Goal: Task Accomplishment & Management: Use online tool/utility

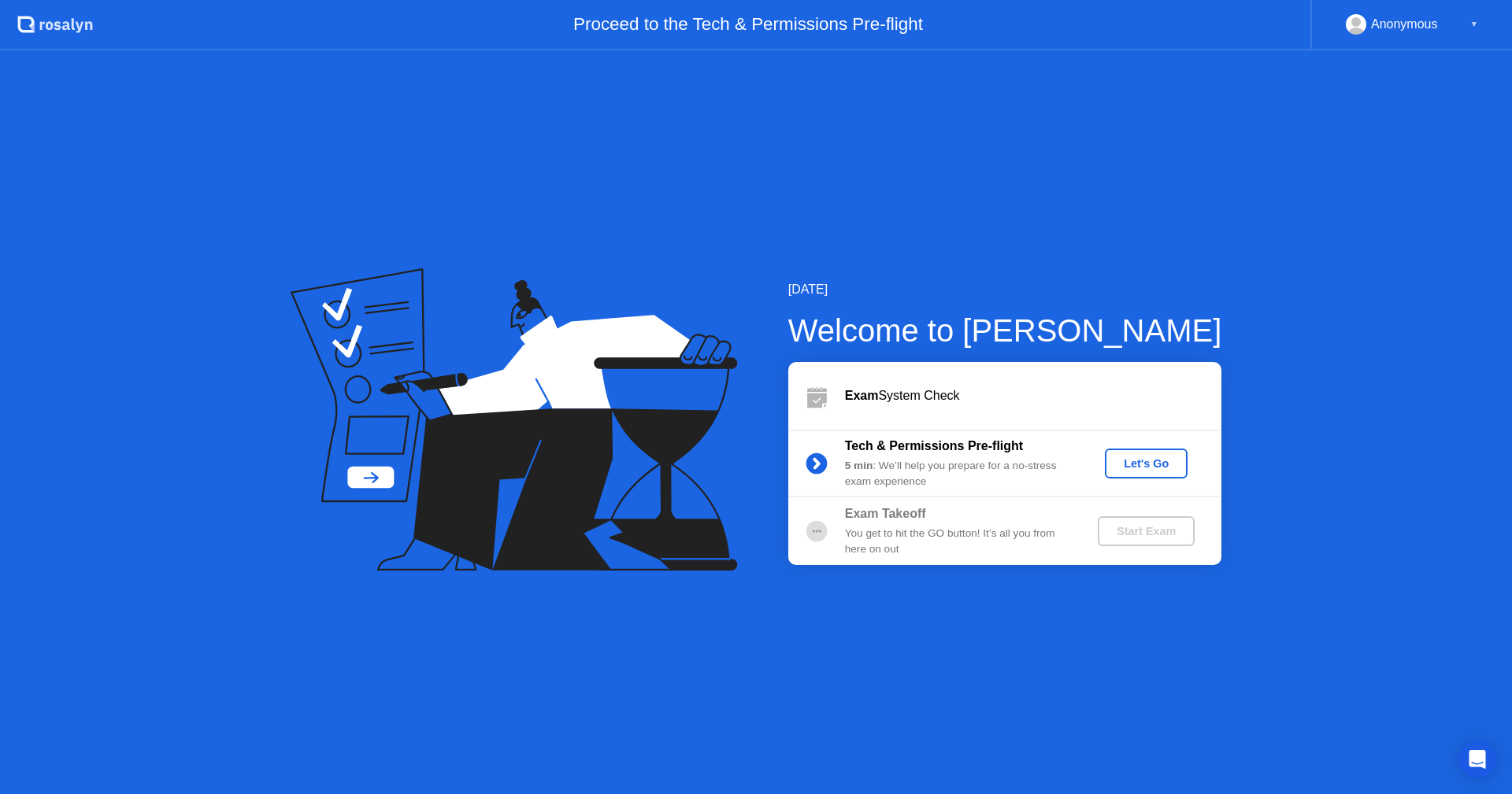
click at [1142, 463] on div "Let's Go" at bounding box center [1146, 463] width 70 height 12
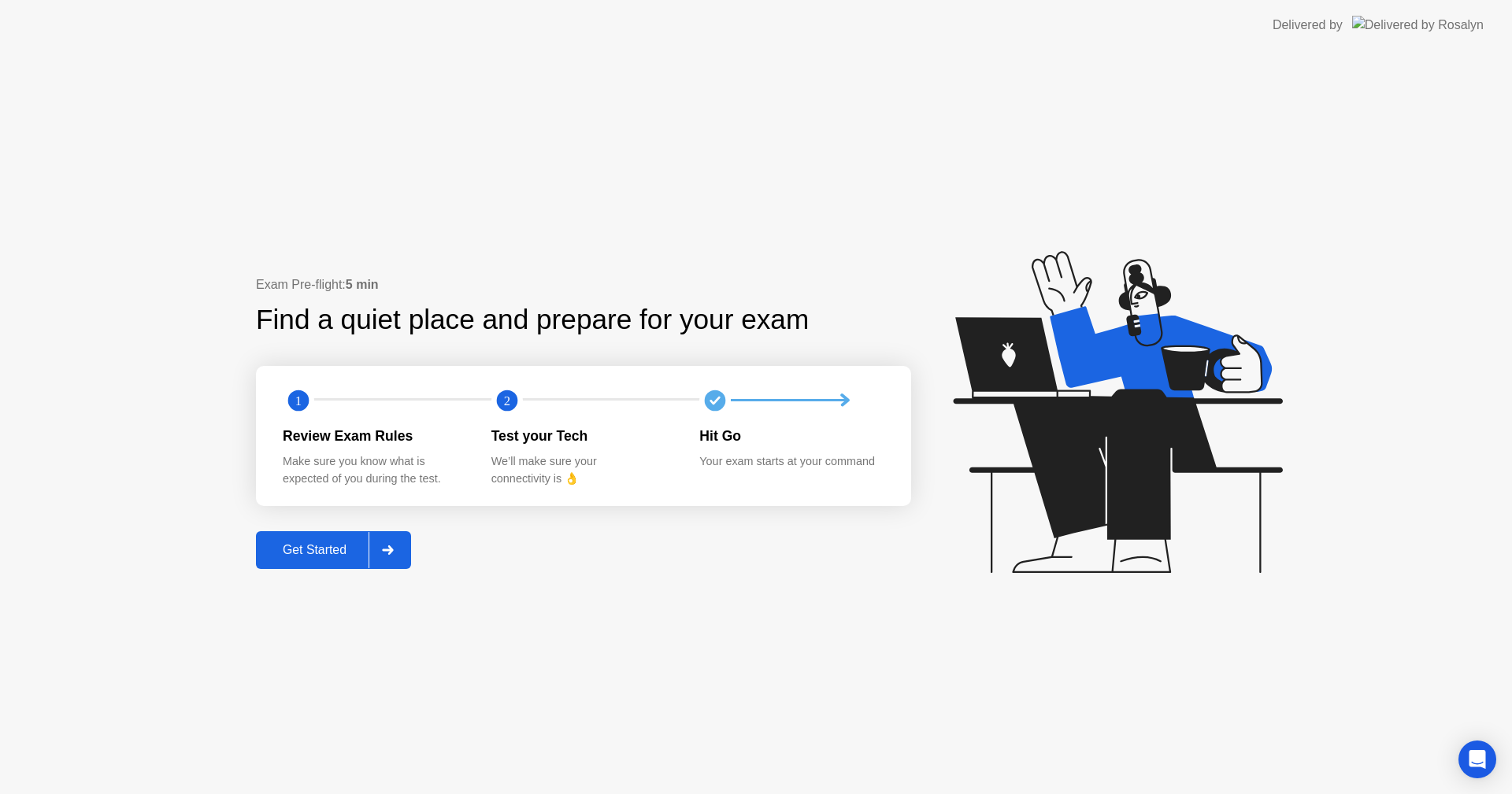
click at [282, 545] on div "Get Started" at bounding box center [314, 551] width 108 height 14
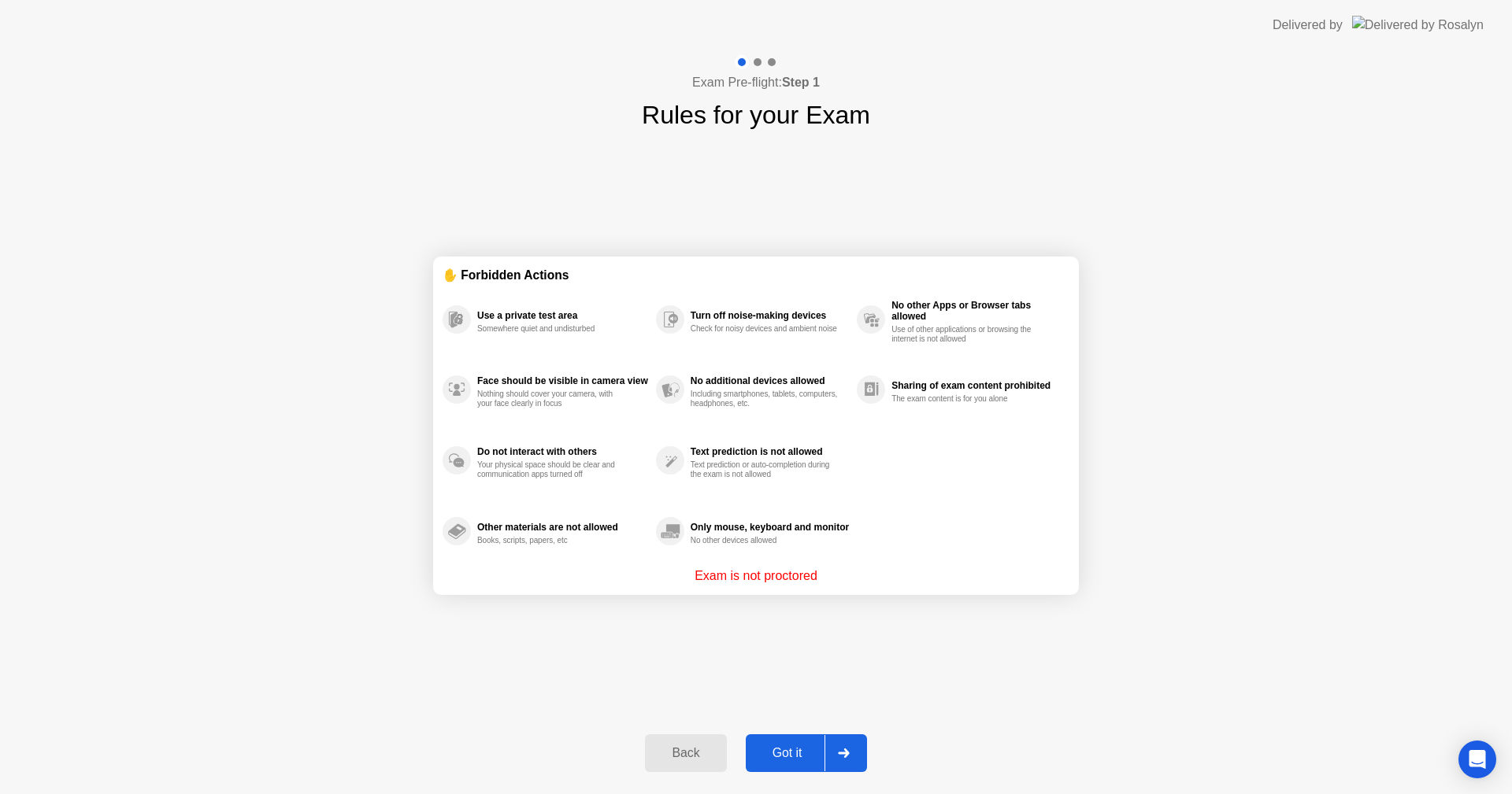
click at [771, 738] on button "Got it" at bounding box center [806, 753] width 121 height 38
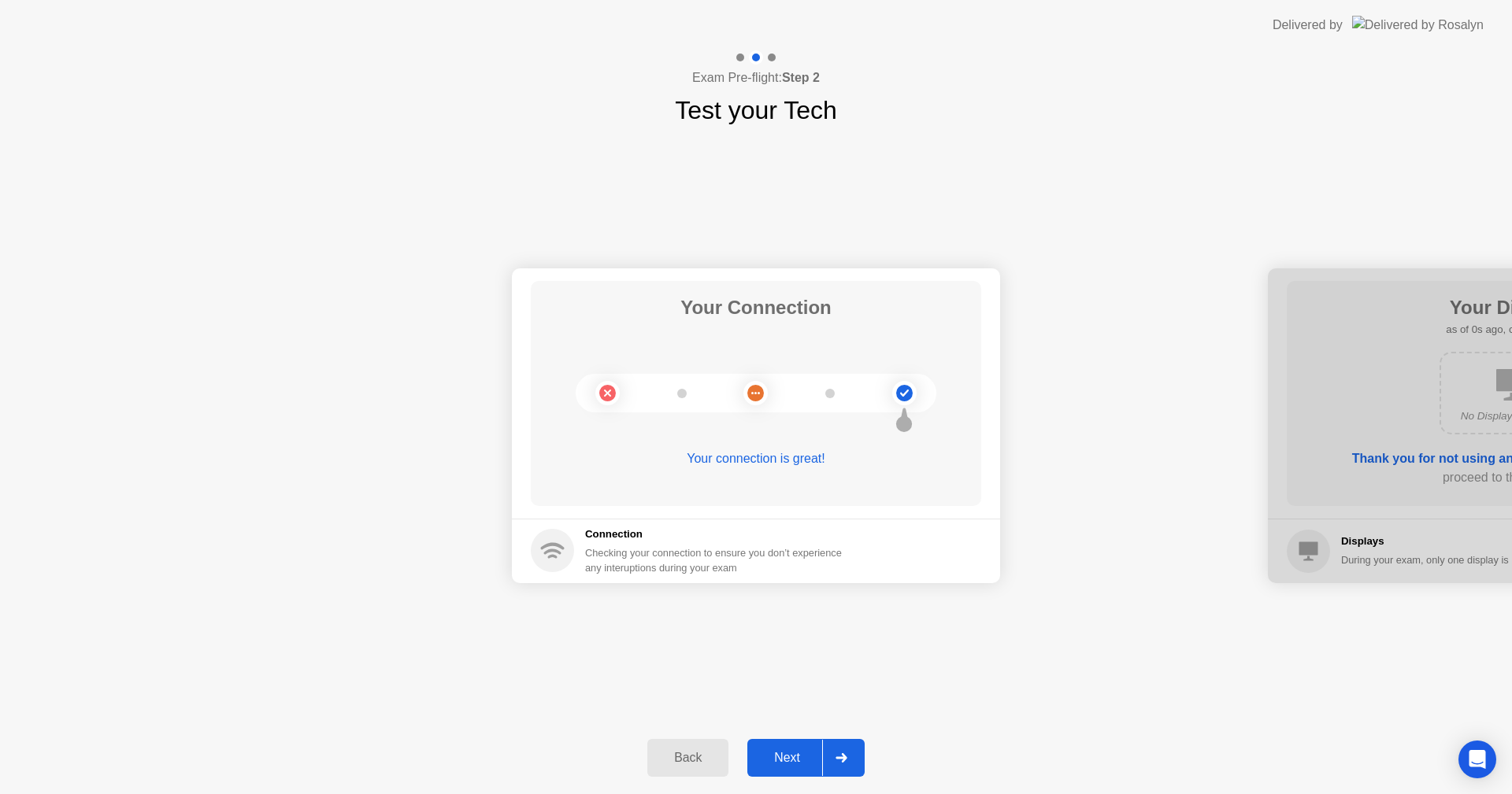
click at [802, 761] on div "Next" at bounding box center [786, 758] width 70 height 14
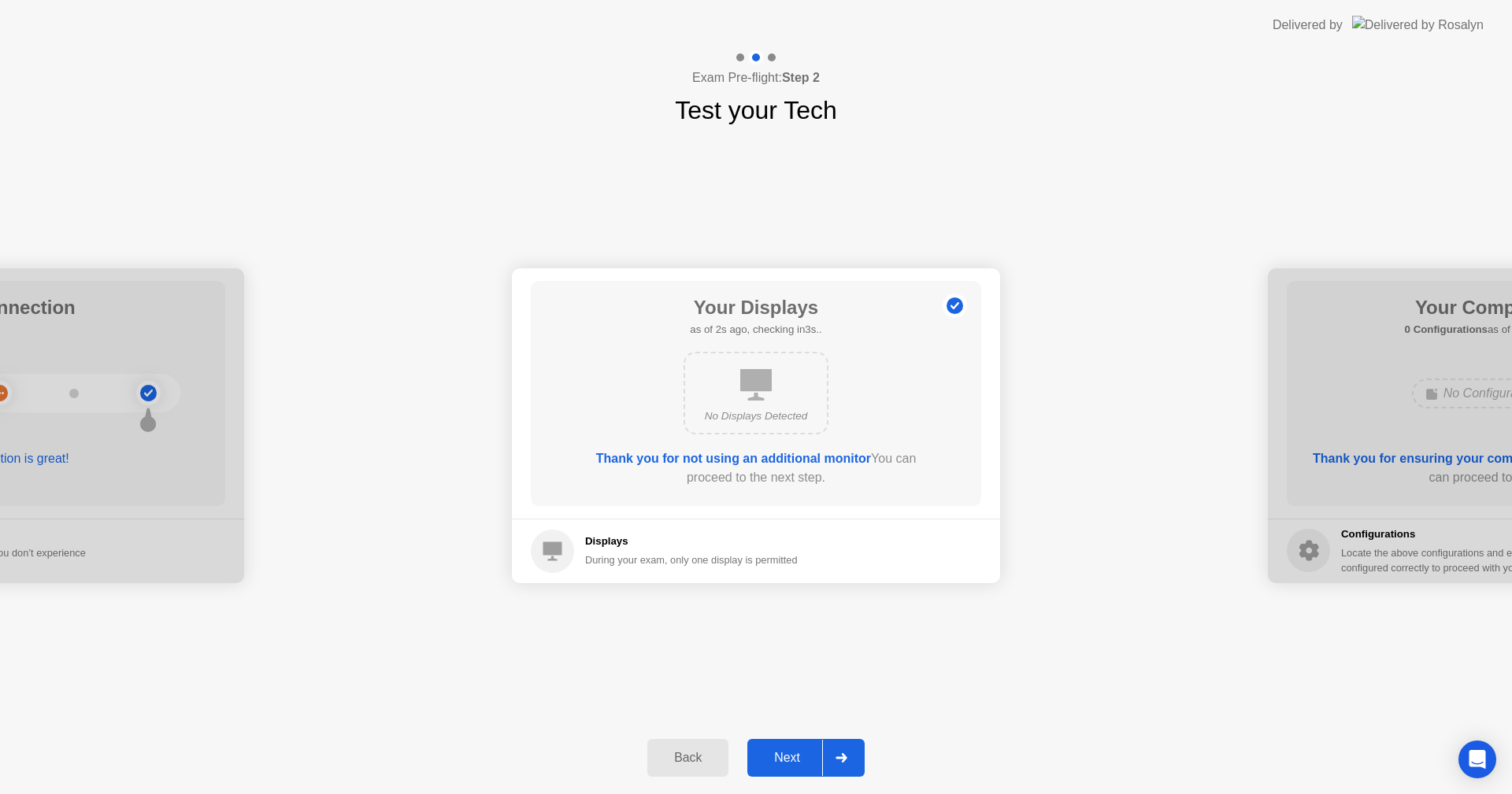
click at [802, 761] on div "Next" at bounding box center [786, 758] width 70 height 14
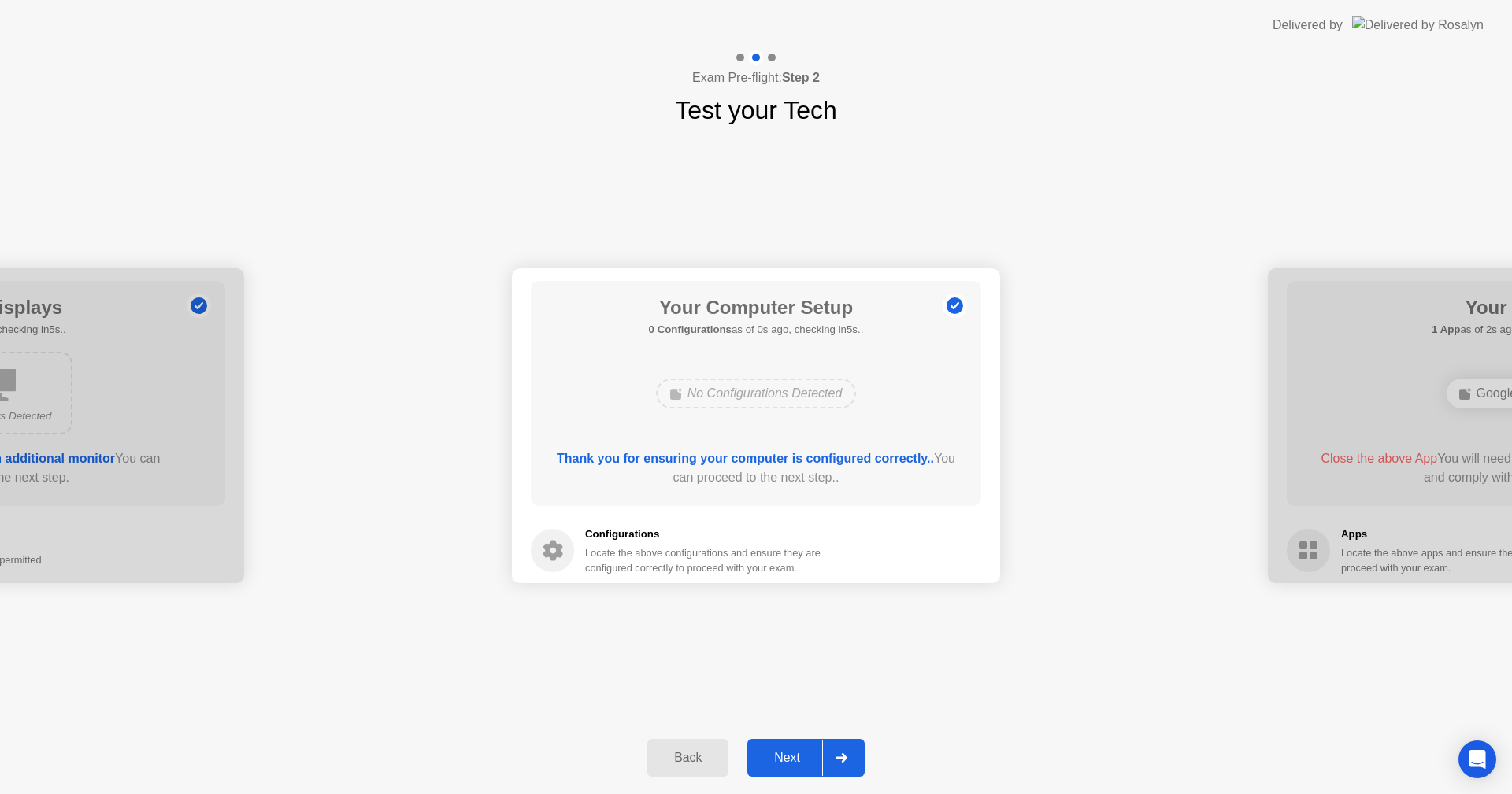
click at [802, 761] on div "Next" at bounding box center [786, 758] width 70 height 14
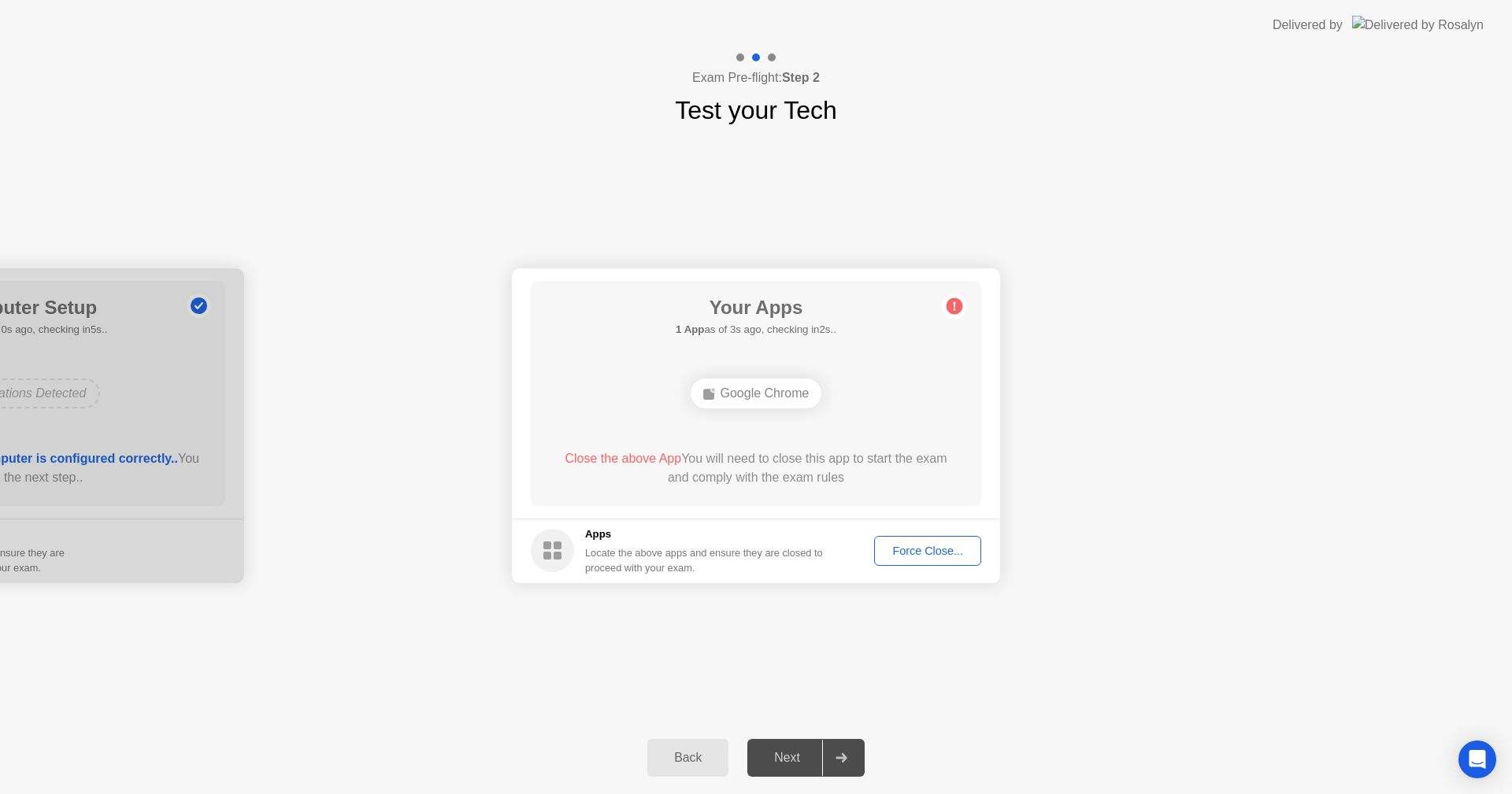
click at [794, 525] on footer "Apps Locate the above apps and ensure they are closed to proceed with your exam…" at bounding box center [756, 551] width 488 height 64
click at [910, 558] on div "Force Close..." at bounding box center [927, 551] width 96 height 12
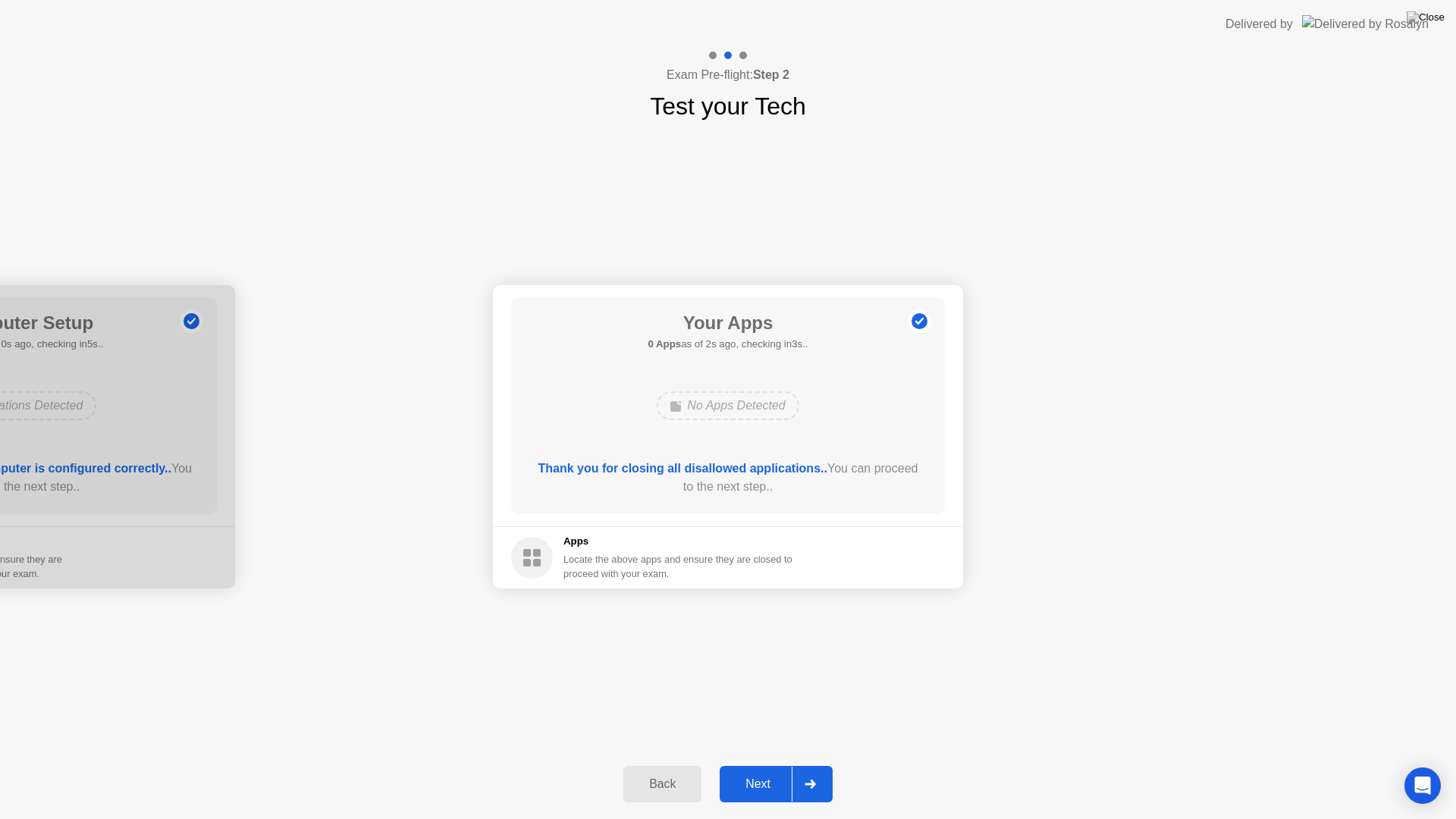
click at [848, 572] on footer "Apps Locate the above apps and ensure they are closed to proceed with your exam." at bounding box center [728, 557] width 470 height 62
click at [767, 765] on div "Next" at bounding box center [757, 784] width 67 height 14
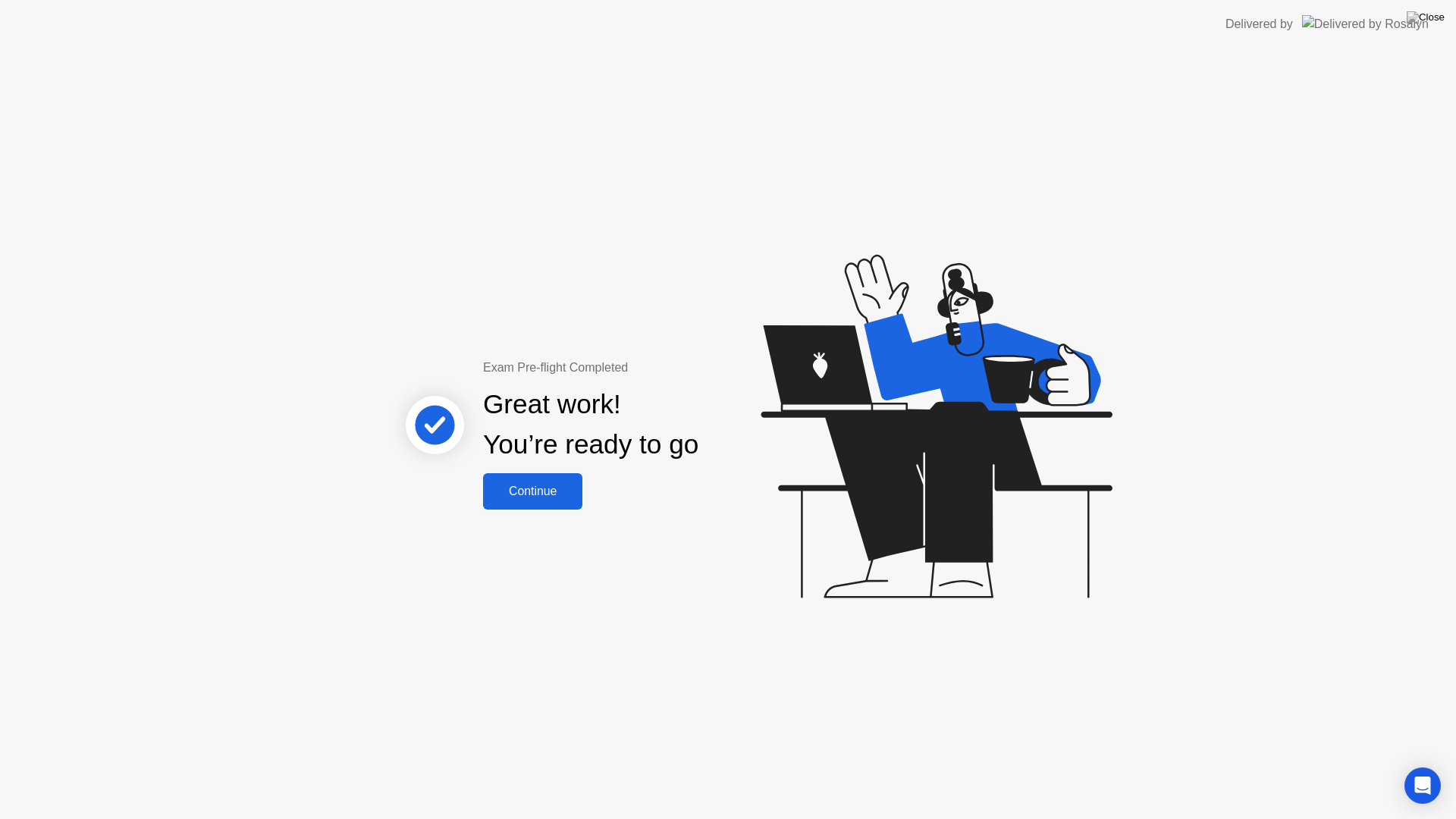
click at [557, 503] on button "Continue" at bounding box center [532, 492] width 99 height 37
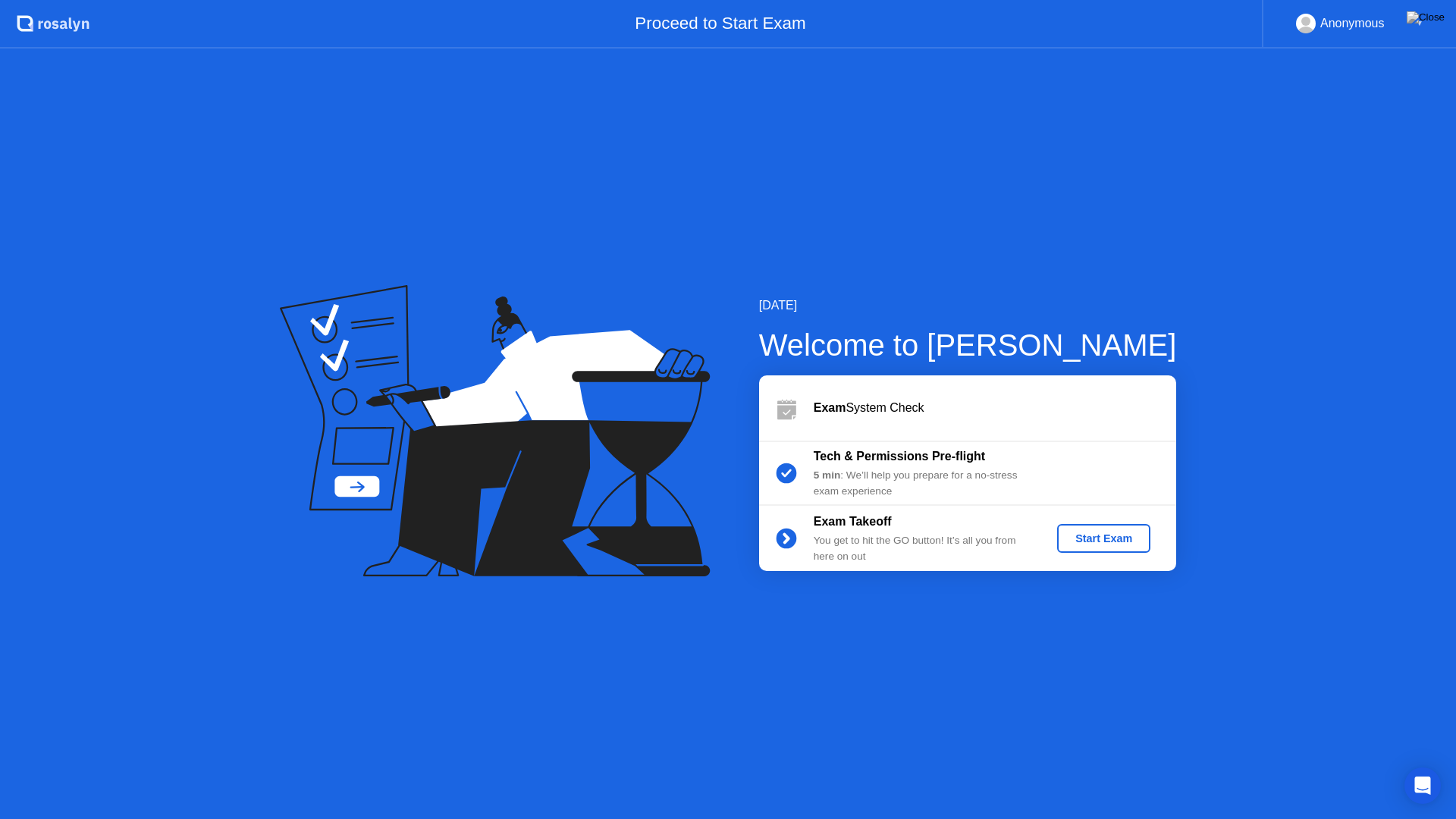
click at [1115, 549] on button "Start Exam" at bounding box center [1104, 538] width 93 height 29
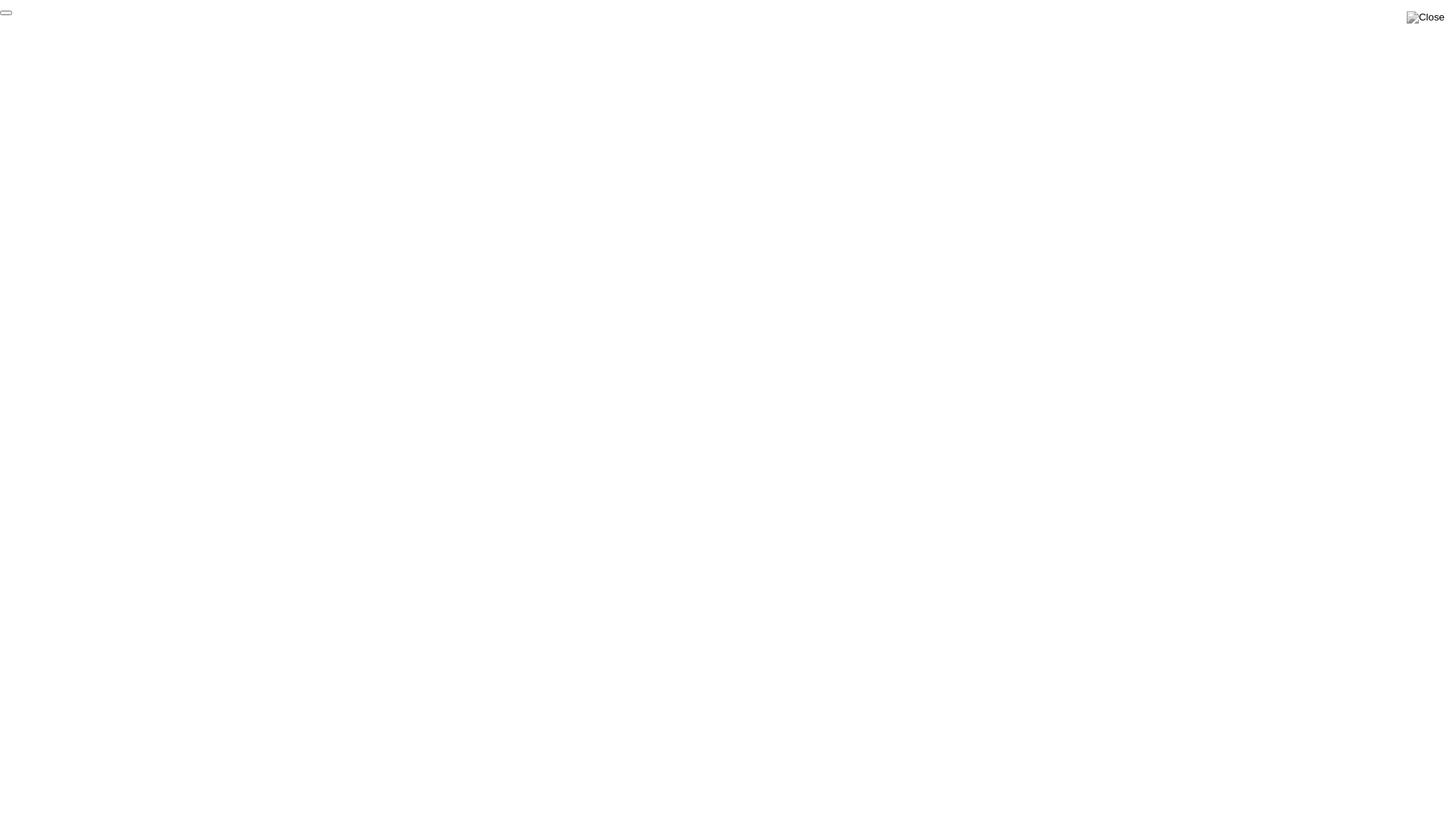
click div "End Proctoring Session"
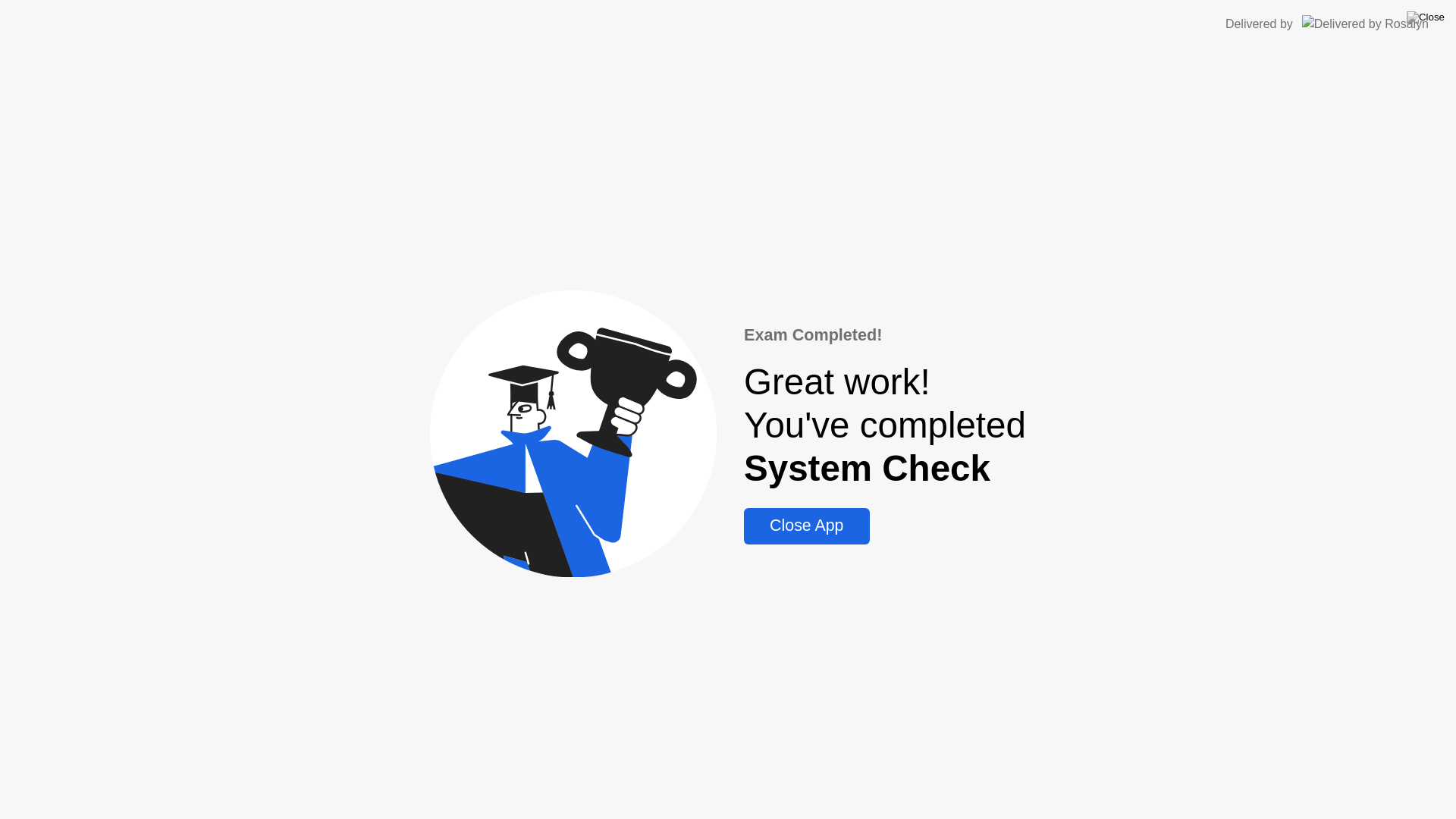
click at [847, 536] on div "Close App" at bounding box center [806, 526] width 116 height 19
